Goal: Check status: Check status

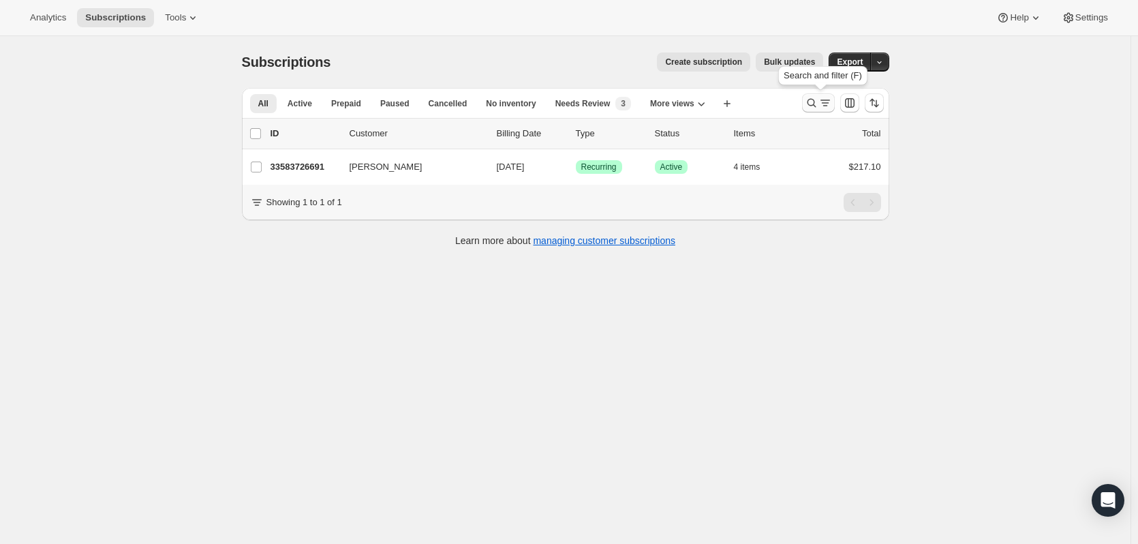
click at [815, 104] on icon "Search and filter results" at bounding box center [812, 103] width 14 height 14
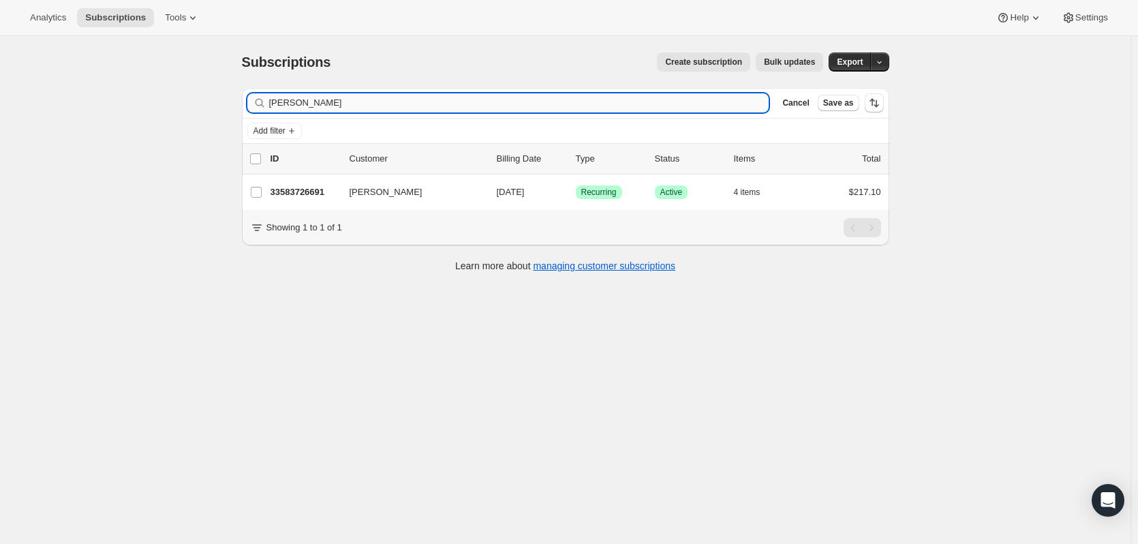
click at [465, 106] on input "[PERSON_NAME]" at bounding box center [519, 102] width 500 height 19
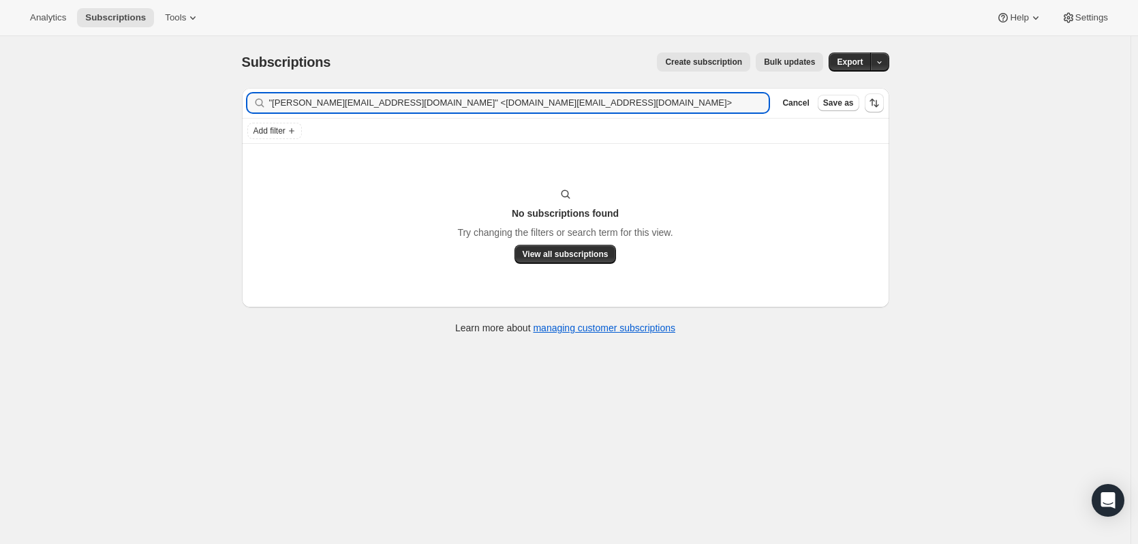
type input ""[PERSON_NAME][EMAIL_ADDRESS][DOMAIN_NAME]" <[DOMAIN_NAME][EMAIL_ADDRESS][DOMAI…"
click at [756, 102] on icon "button" at bounding box center [753, 103] width 5 height 5
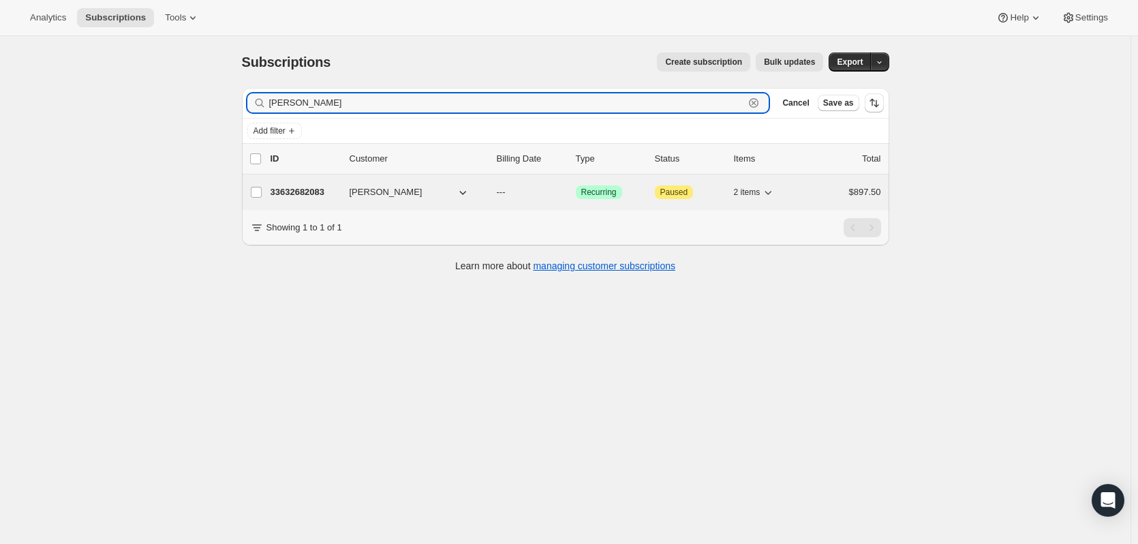
type input "[PERSON_NAME]"
click at [277, 198] on p "33632682083" at bounding box center [304, 192] width 68 height 14
